Goal: Find specific page/section: Find specific page/section

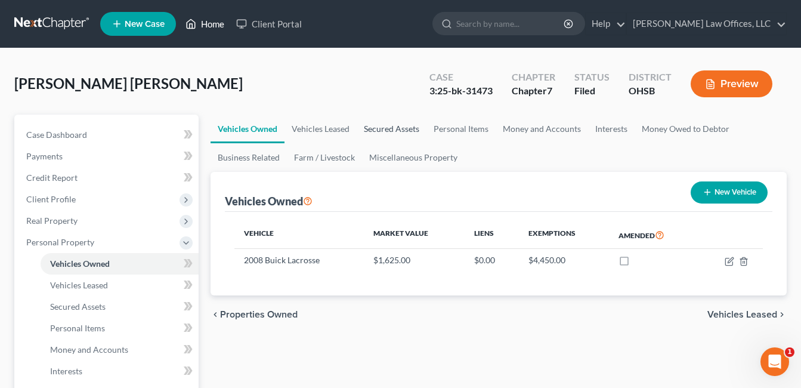
drag, startPoint x: 219, startPoint y: 24, endPoint x: 398, endPoint y: 117, distance: 201.6
click at [219, 24] on link "Home" at bounding box center [204, 23] width 51 height 21
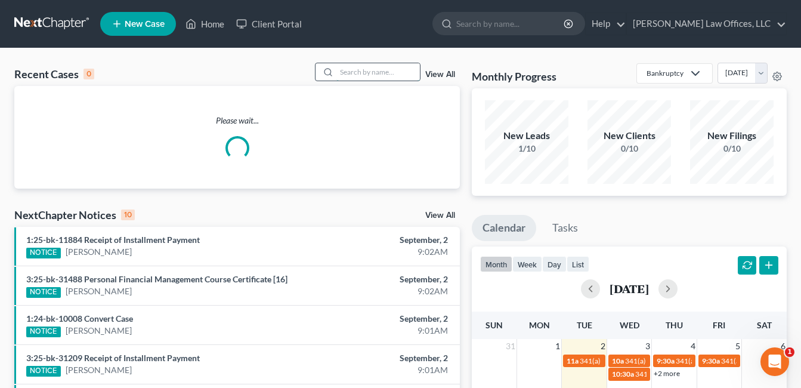
click at [362, 73] on input "search" at bounding box center [377, 71] width 83 height 17
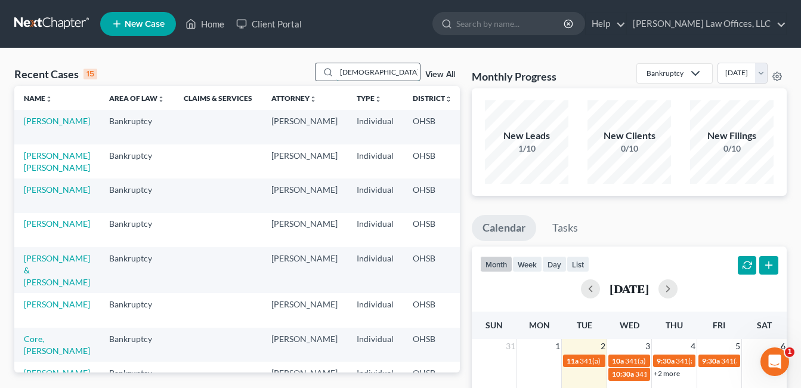
type input "[DEMOGRAPHIC_DATA]"
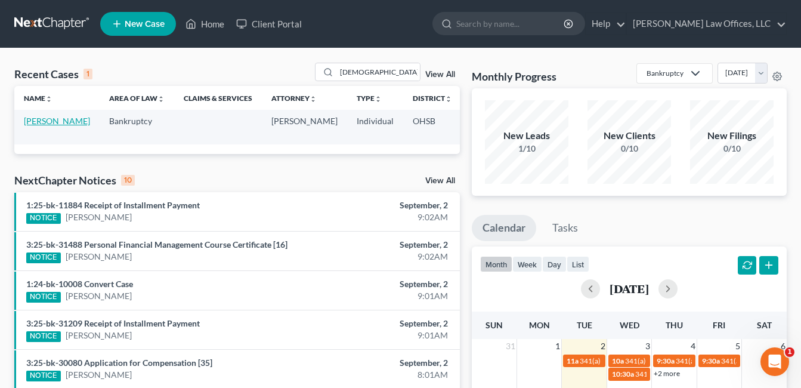
click at [41, 126] on link "[PERSON_NAME]" at bounding box center [57, 121] width 66 height 10
select select "3"
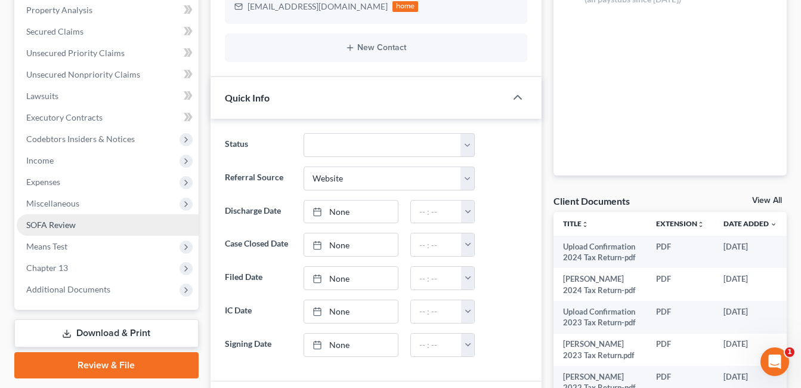
scroll to position [298, 0]
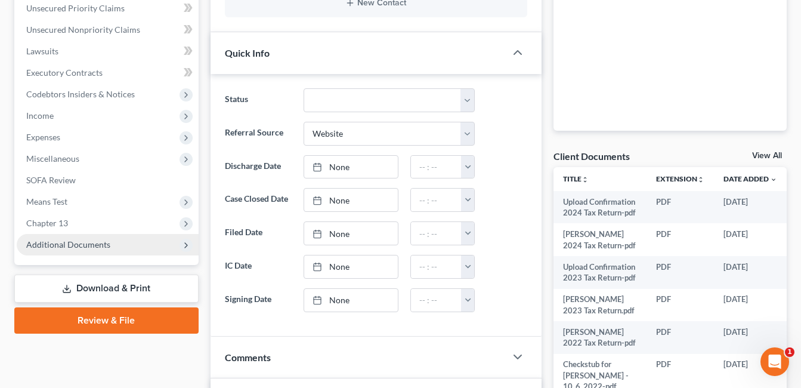
click at [117, 241] on span "Additional Documents" at bounding box center [108, 244] width 182 height 21
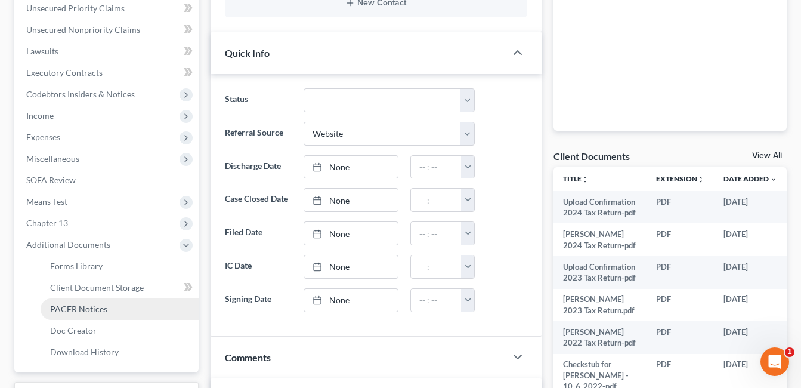
click at [107, 305] on link "PACER Notices" at bounding box center [120, 308] width 158 height 21
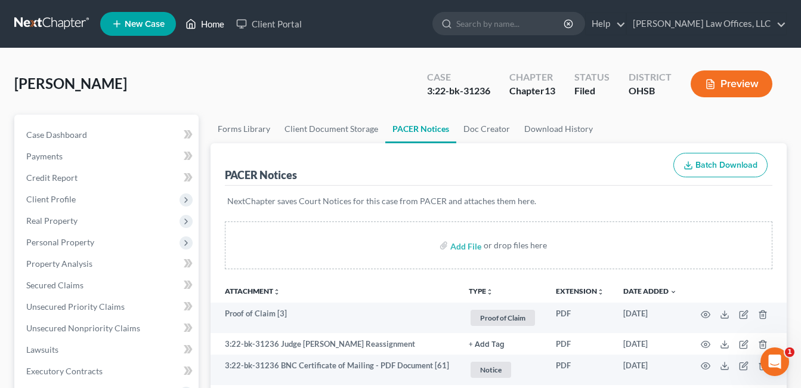
click at [203, 24] on link "Home" at bounding box center [204, 23] width 51 height 21
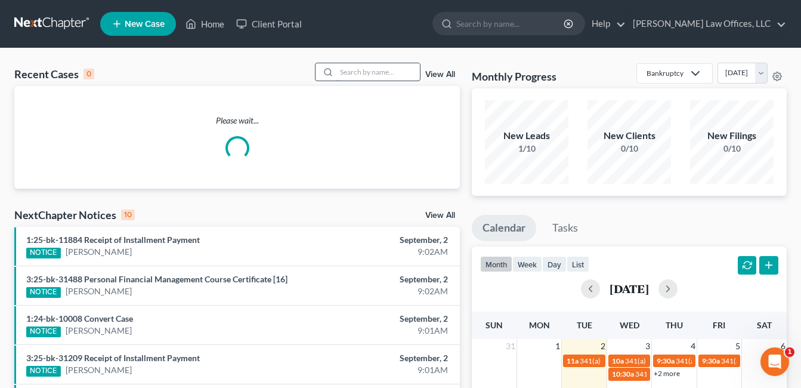
click at [353, 74] on input "search" at bounding box center [377, 71] width 83 height 17
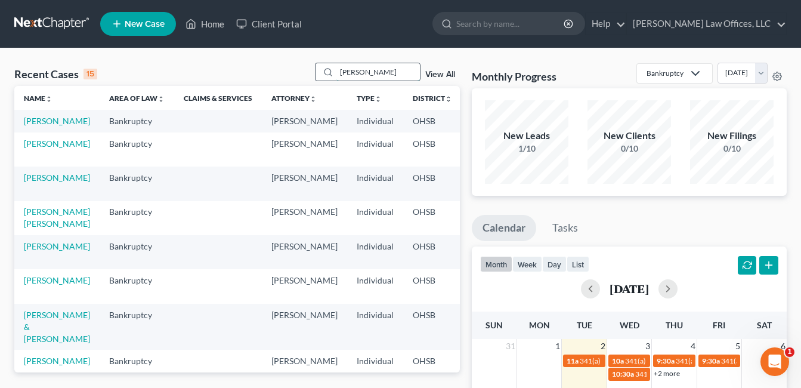
type input "cruze"
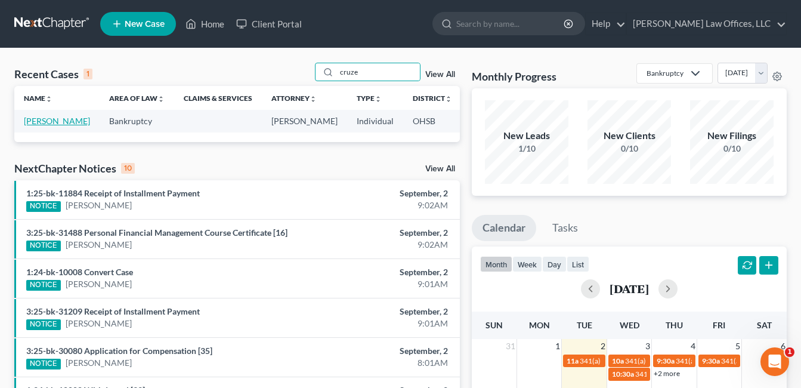
click at [41, 126] on link "[PERSON_NAME]" at bounding box center [57, 121] width 66 height 10
select select "1"
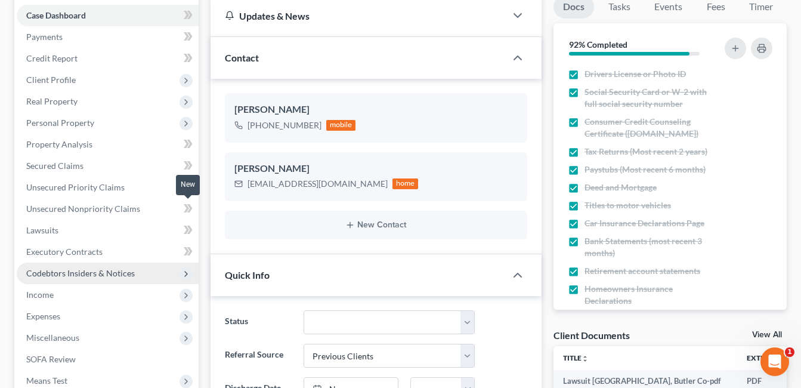
scroll to position [179, 0]
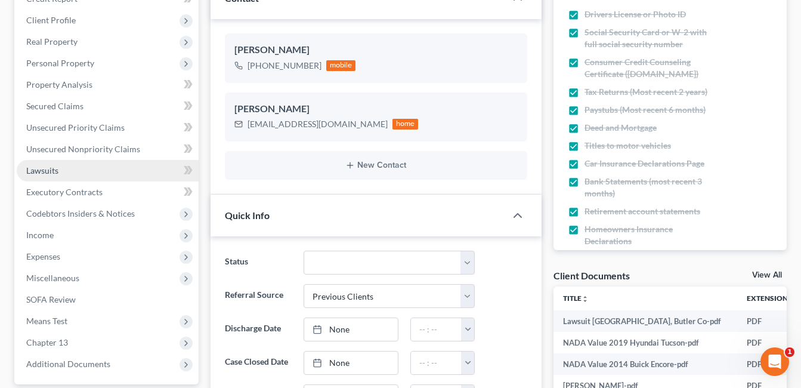
click at [61, 174] on link "Lawsuits" at bounding box center [108, 170] width 182 height 21
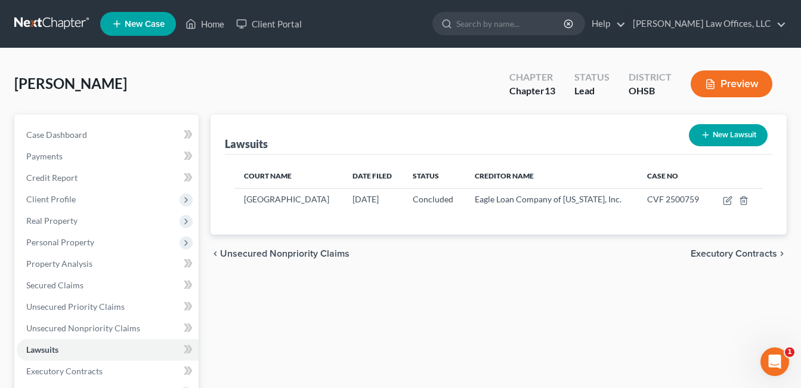
click at [447, 267] on div "chevron_left Unsecured Nonpriority Claims Executory Contracts chevron_right" at bounding box center [499, 253] width 576 height 38
